Goal: Transaction & Acquisition: Purchase product/service

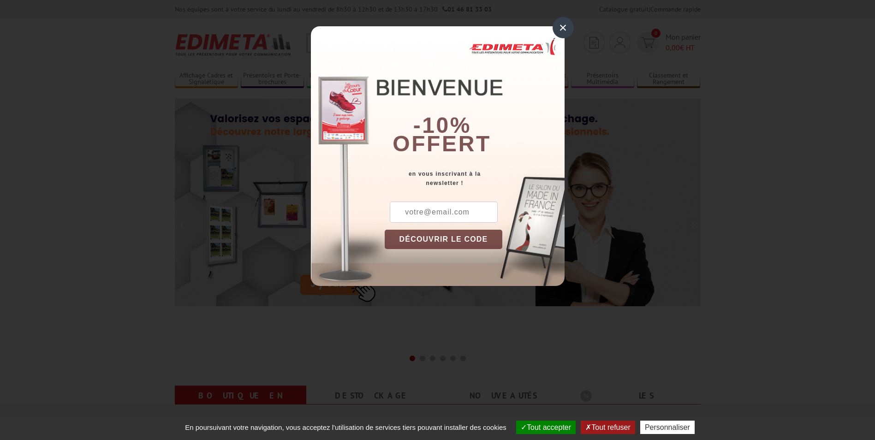
click at [563, 30] on div "×" at bounding box center [563, 27] width 21 height 21
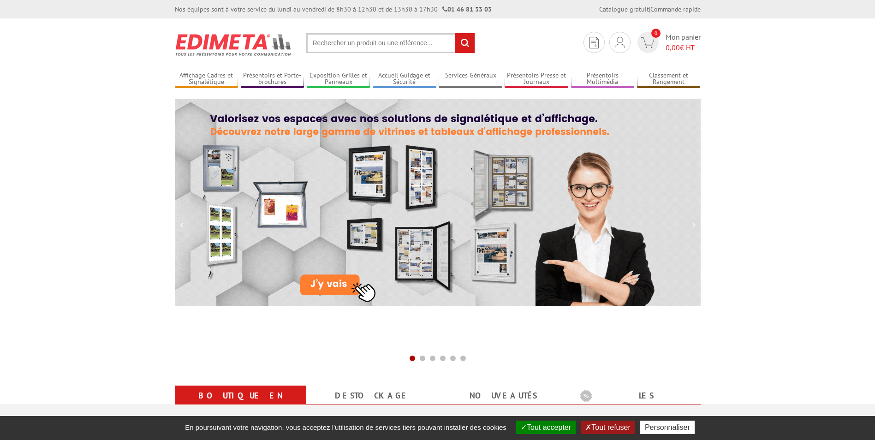
drag, startPoint x: 346, startPoint y: 25, endPoint x: 345, endPoint y: 30, distance: 5.2
click at [346, 25] on section "Je me connecte Nouveau client ? Inscrivez-vous 0 Mon panier 0,00 € HT recherche…" at bounding box center [438, 39] width 526 height 43
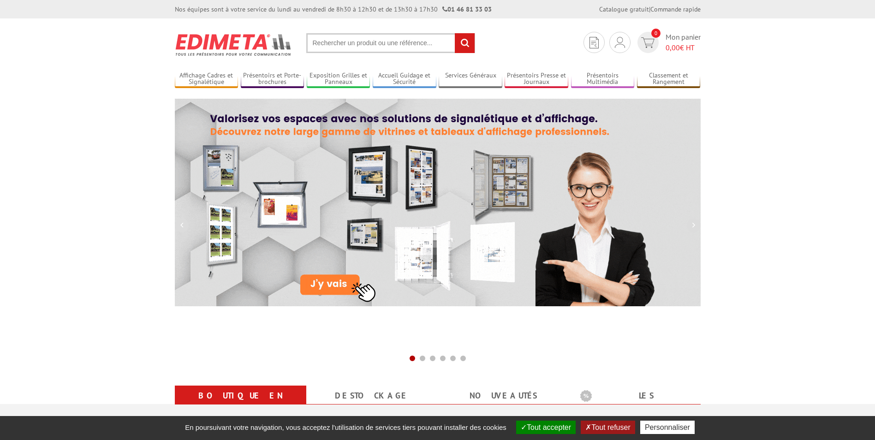
click at [345, 49] on input "text" at bounding box center [390, 43] width 169 height 20
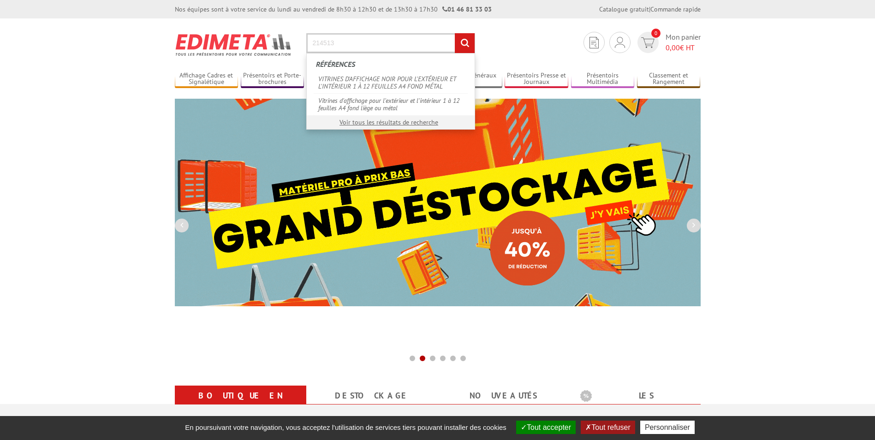
type input "214513"
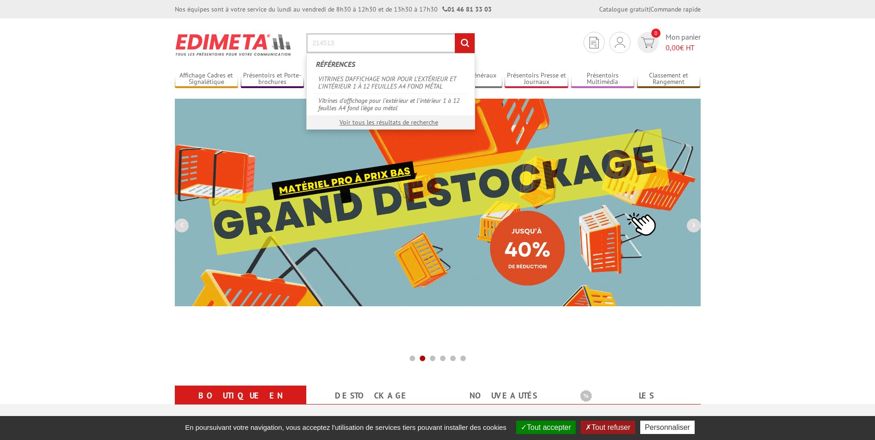
click at [455, 33] on input "rechercher" at bounding box center [465, 43] width 20 height 20
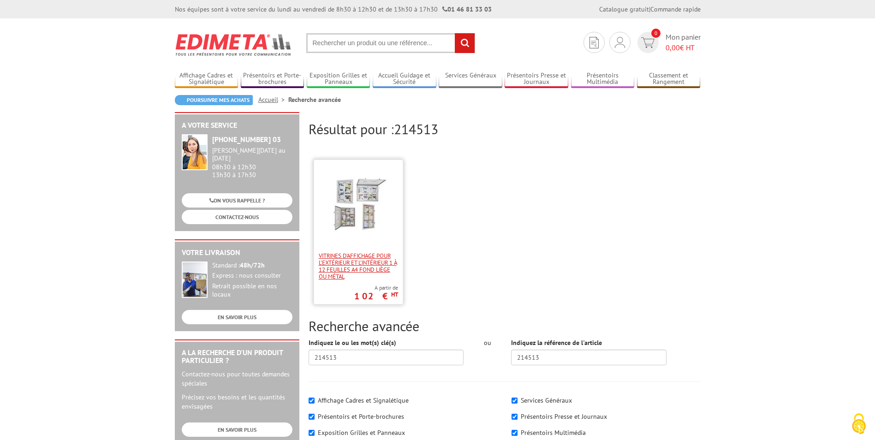
click at [348, 267] on span "Vitrines d'affichage pour l'extérieur et l'intérieur 1 à 12 feuilles A4 fond li…" at bounding box center [358, 266] width 79 height 28
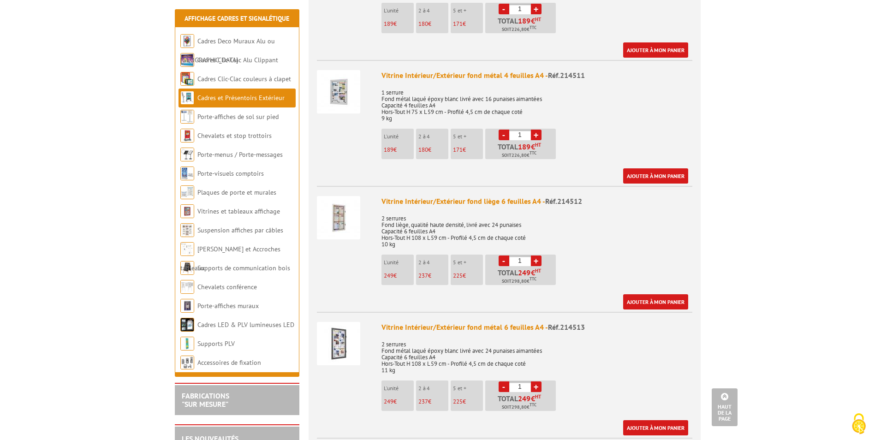
scroll to position [1061, 0]
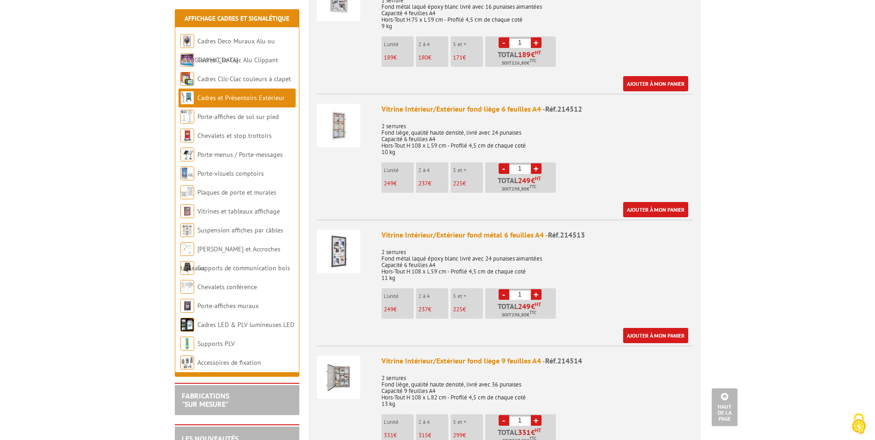
click at [536, 289] on link "+" at bounding box center [536, 294] width 11 height 11
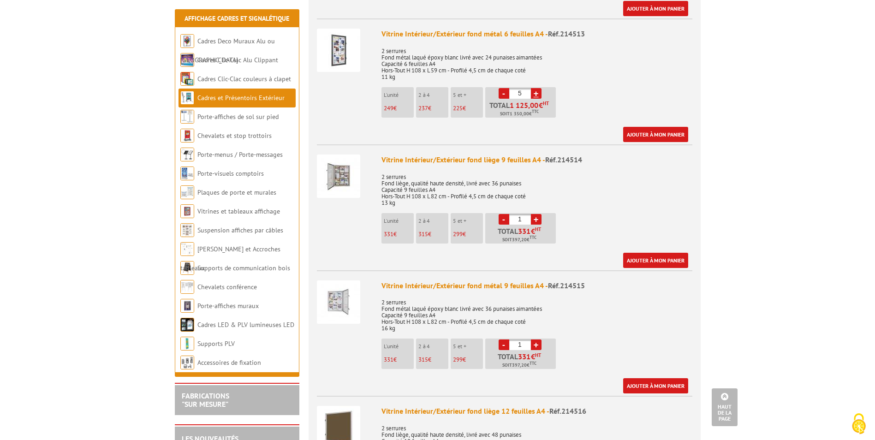
scroll to position [1255, 0]
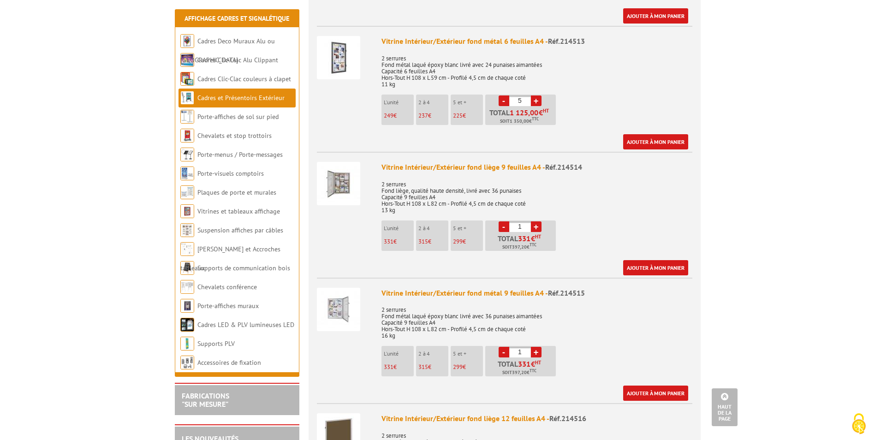
click at [505, 95] on link "-" at bounding box center [504, 100] width 11 height 11
type input "1"
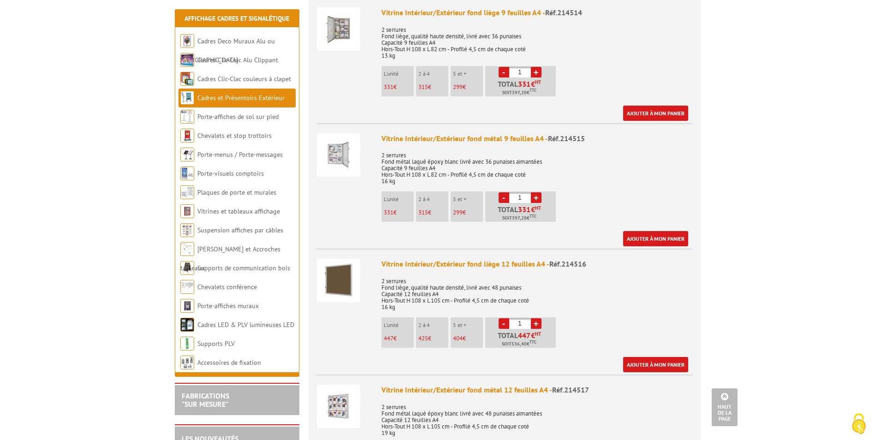
scroll to position [1413, 0]
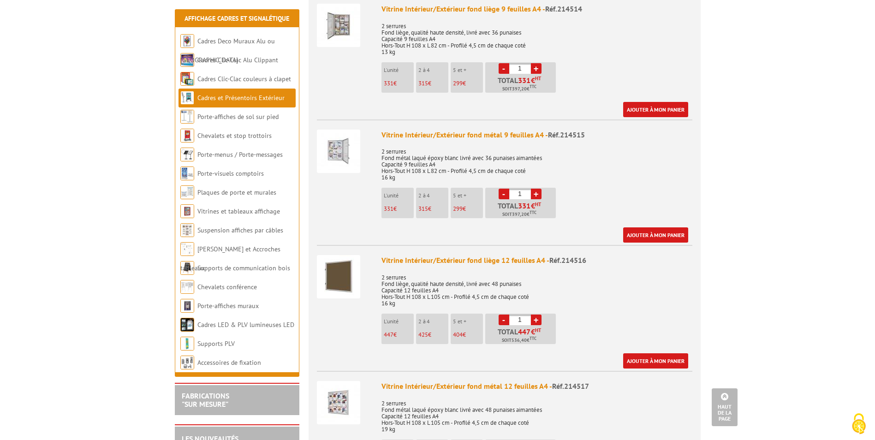
click at [536, 189] on link "+" at bounding box center [536, 194] width 11 height 11
type input "5"
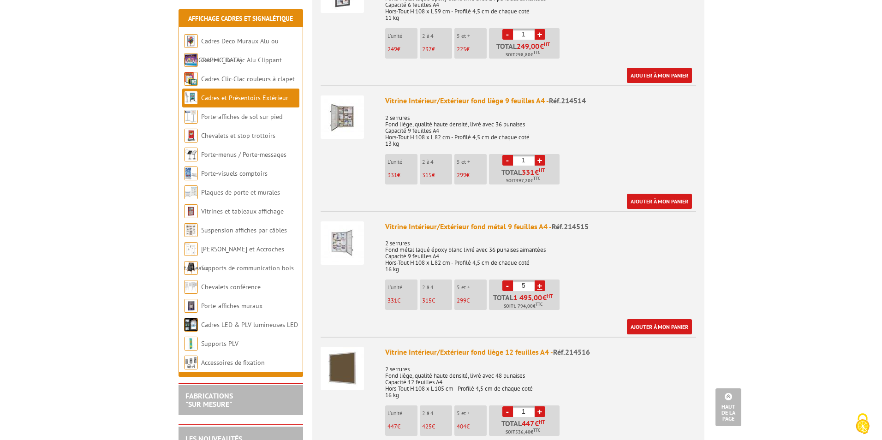
scroll to position [1321, 0]
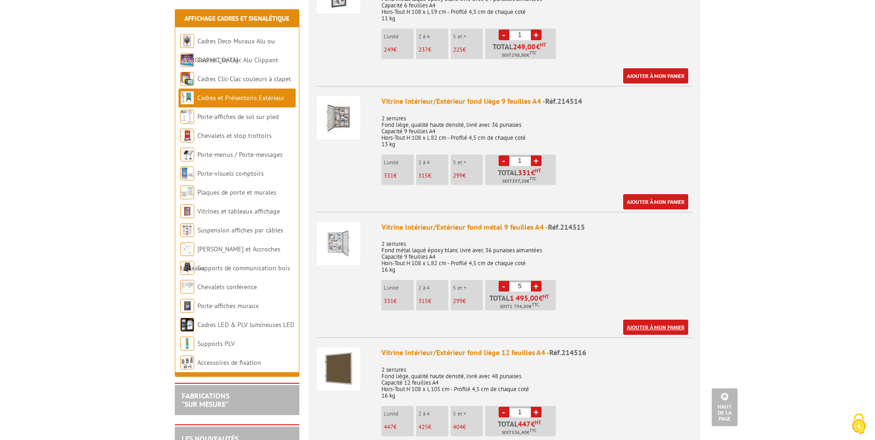
click at [661, 320] on link "Ajouter à mon panier" at bounding box center [655, 327] width 65 height 15
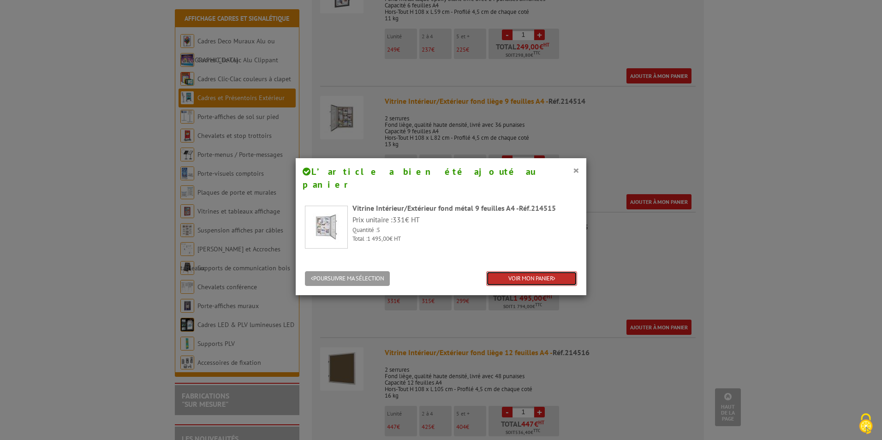
click at [540, 271] on link "VOIR MON PANIER" at bounding box center [531, 278] width 91 height 15
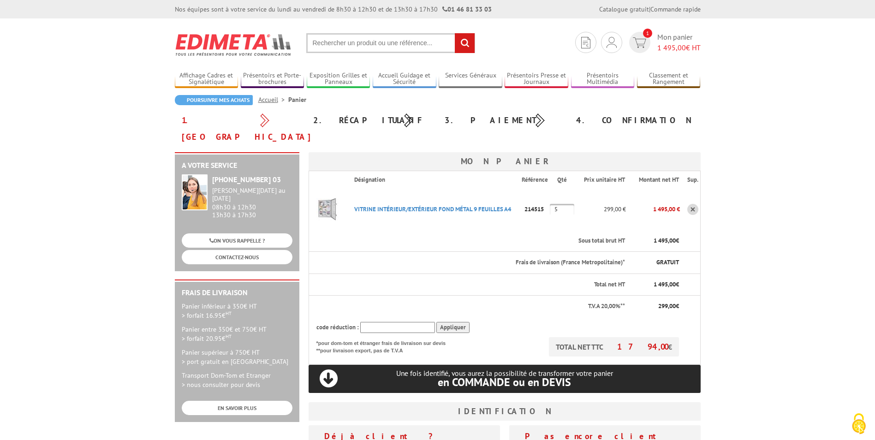
click at [859, 19] on body "Nos équipes sont à votre service du lundi au vendredi de 8h30 à 12h30 et de 13h…" at bounding box center [437, 392] width 875 height 784
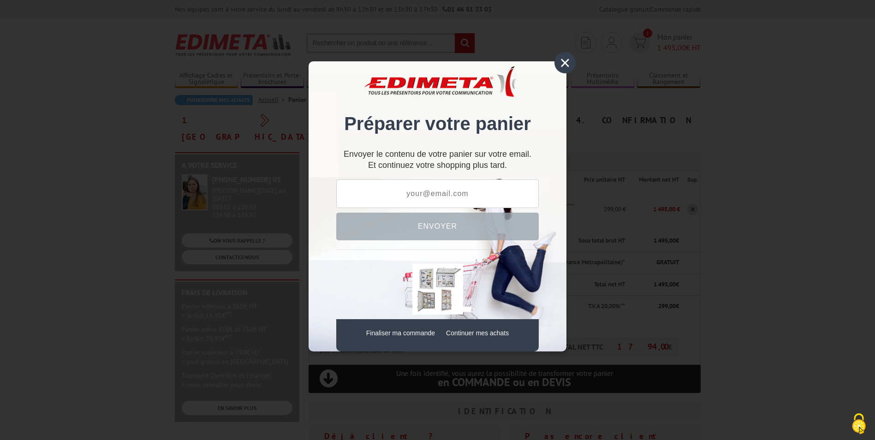
click at [566, 61] on div "×" at bounding box center [564, 62] width 21 height 21
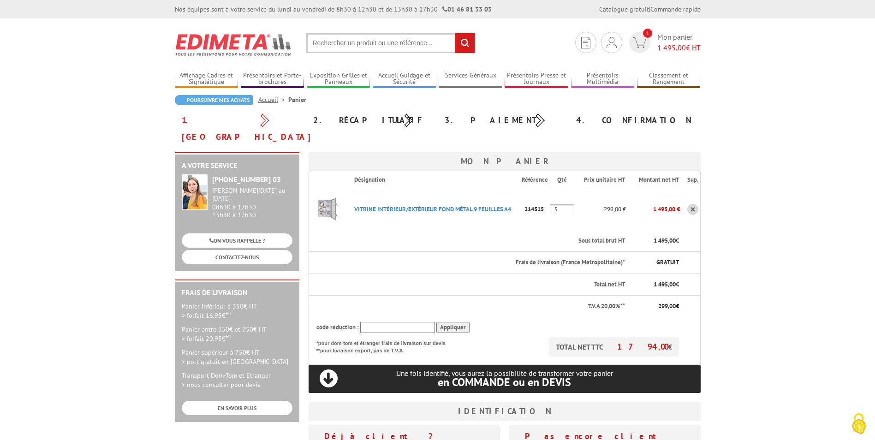
click at [376, 205] on link "VITRINE INTéRIEUR/EXTéRIEUR FOND MéTAL 9 FEUILLES A4" at bounding box center [432, 209] width 157 height 8
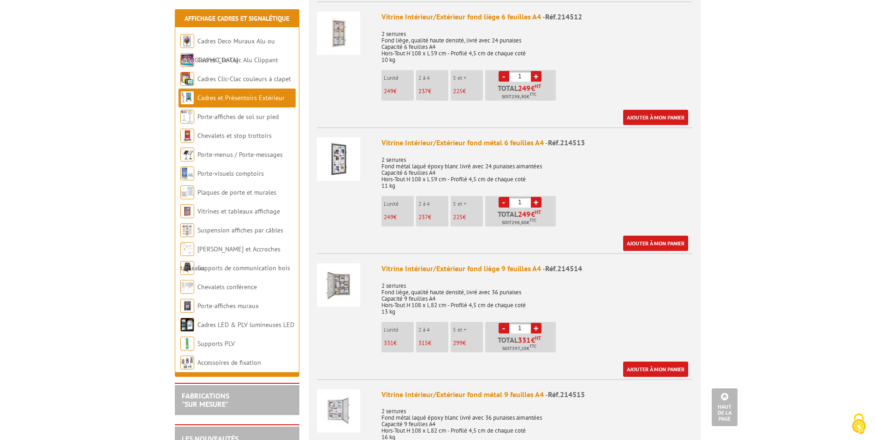
scroll to position [1245, 0]
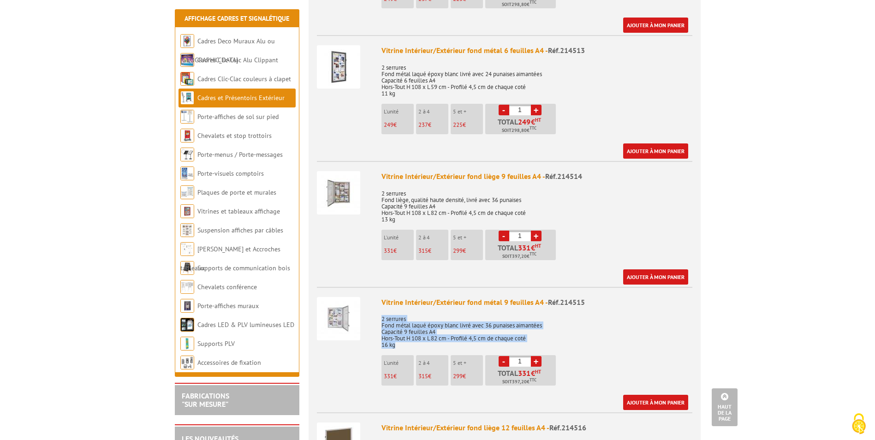
drag, startPoint x: 382, startPoint y: 294, endPoint x: 399, endPoint y: 321, distance: 31.6
click at [399, 321] on p "2 serrures Fond métal laqué époxy blanc livré avec 36 punaises aimantées Capaci…" at bounding box center [536, 329] width 311 height 39
drag, startPoint x: 399, startPoint y: 321, endPoint x: 391, endPoint y: 310, distance: 13.8
copy p "2 serrures Fond métal laqué époxy blanc livré avec 36 punaises aimantées Capaci…"
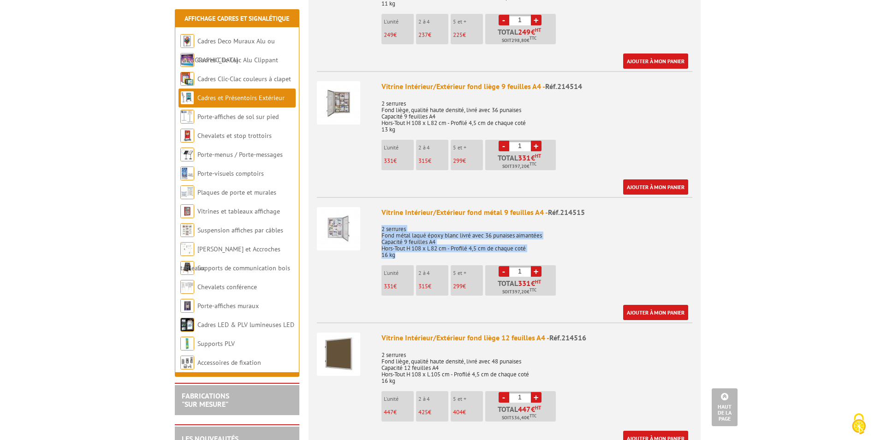
scroll to position [1338, 0]
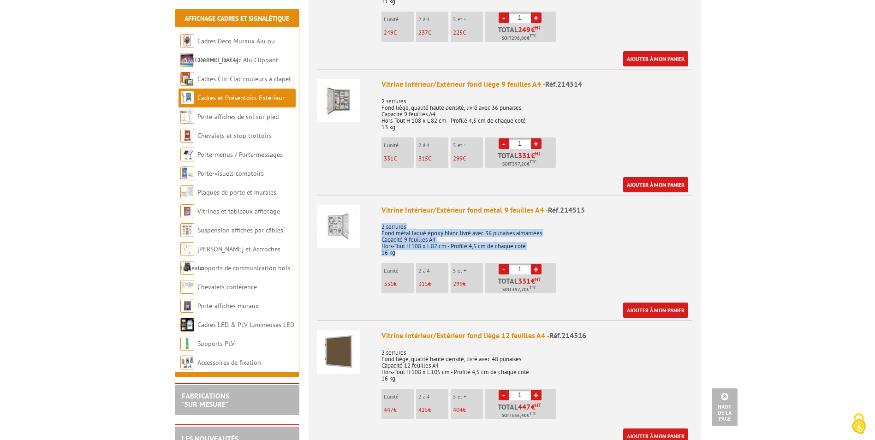
click at [407, 219] on p "2 serrures Fond métal laqué époxy blanc livré avec 36 punaises aimantées Capaci…" at bounding box center [536, 236] width 311 height 39
